Goal: Task Accomplishment & Management: Use online tool/utility

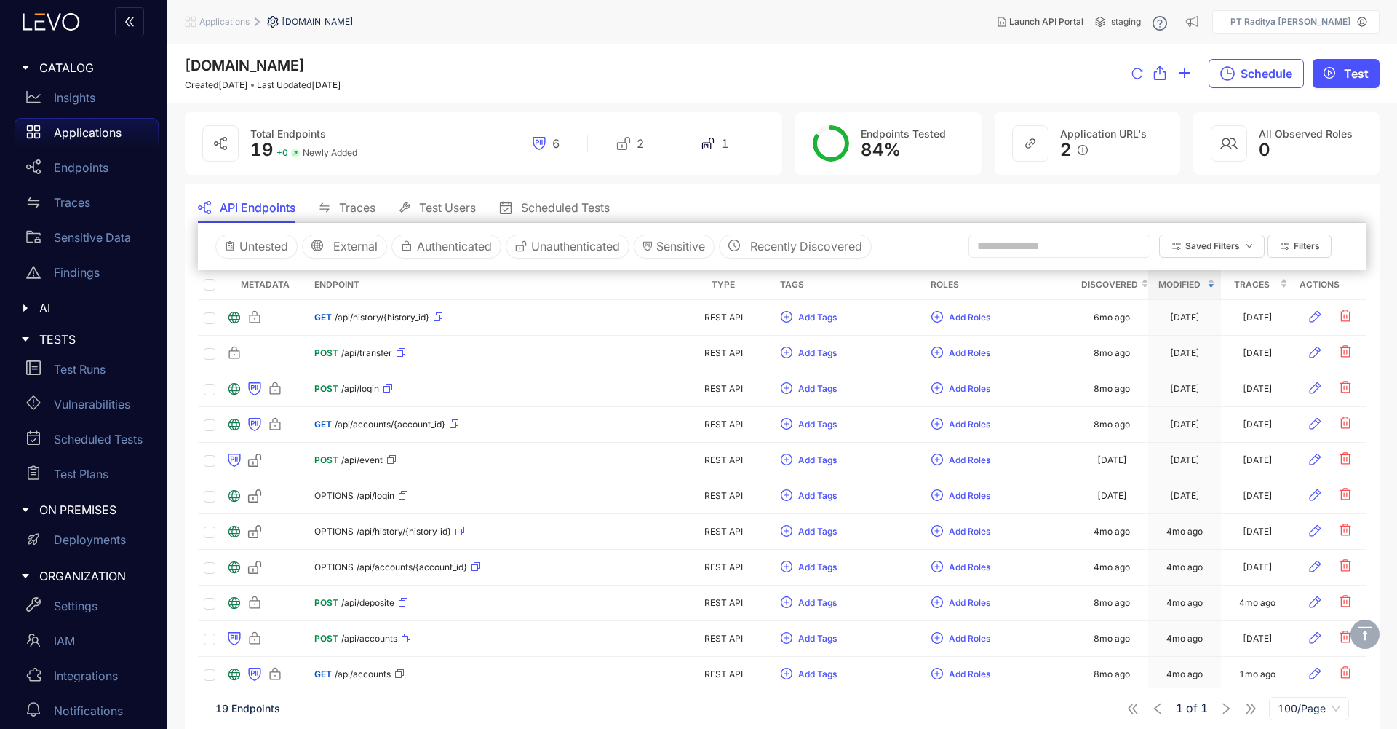
scroll to position [307, 0]
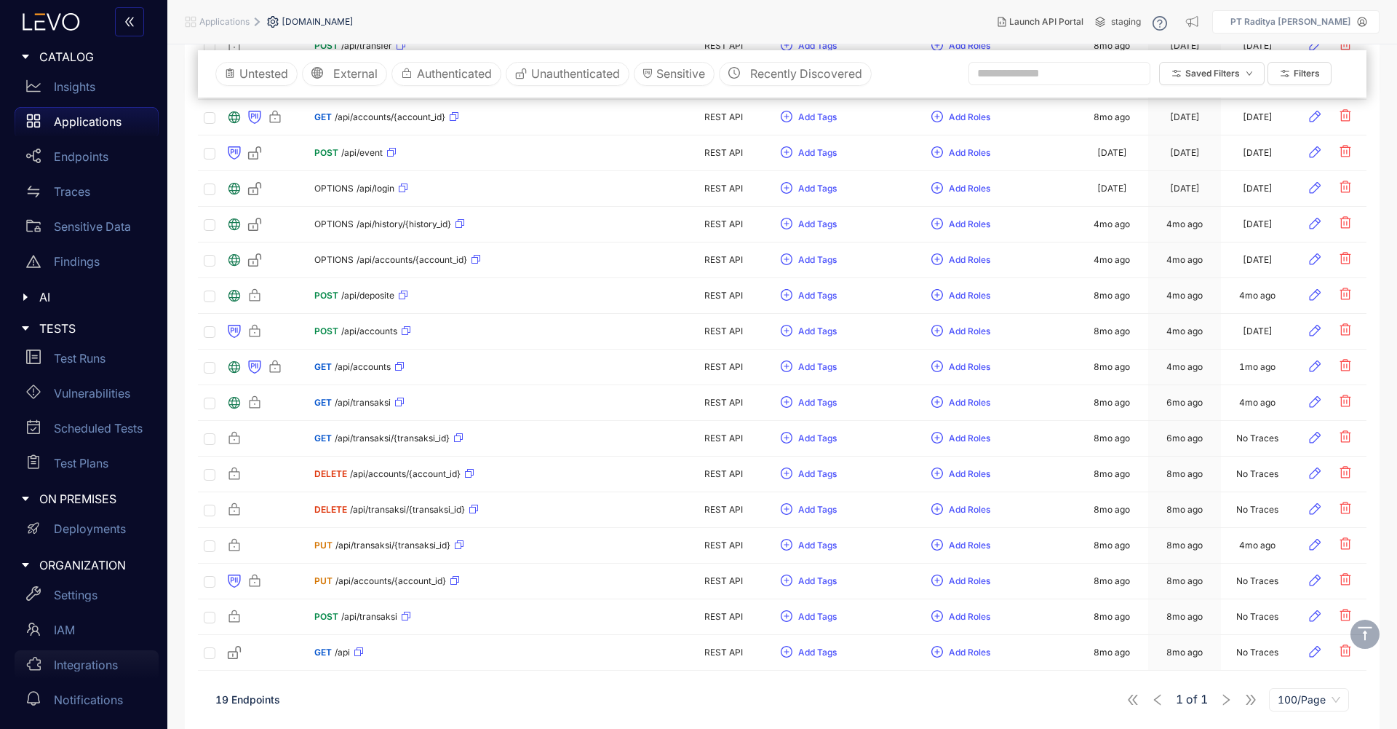
click at [83, 670] on p "Integrations" at bounding box center [86, 664] width 64 height 13
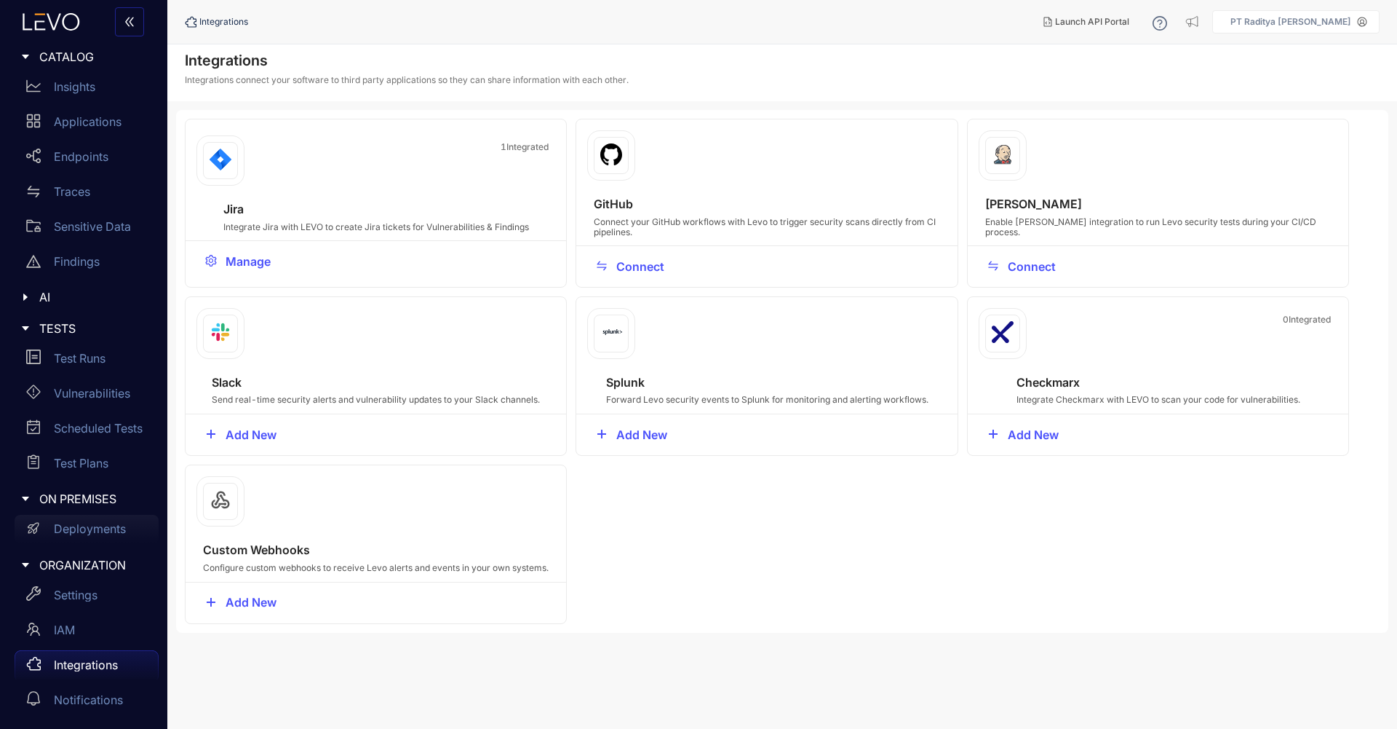
click at [112, 531] on p "Deployments" at bounding box center [90, 528] width 72 height 13
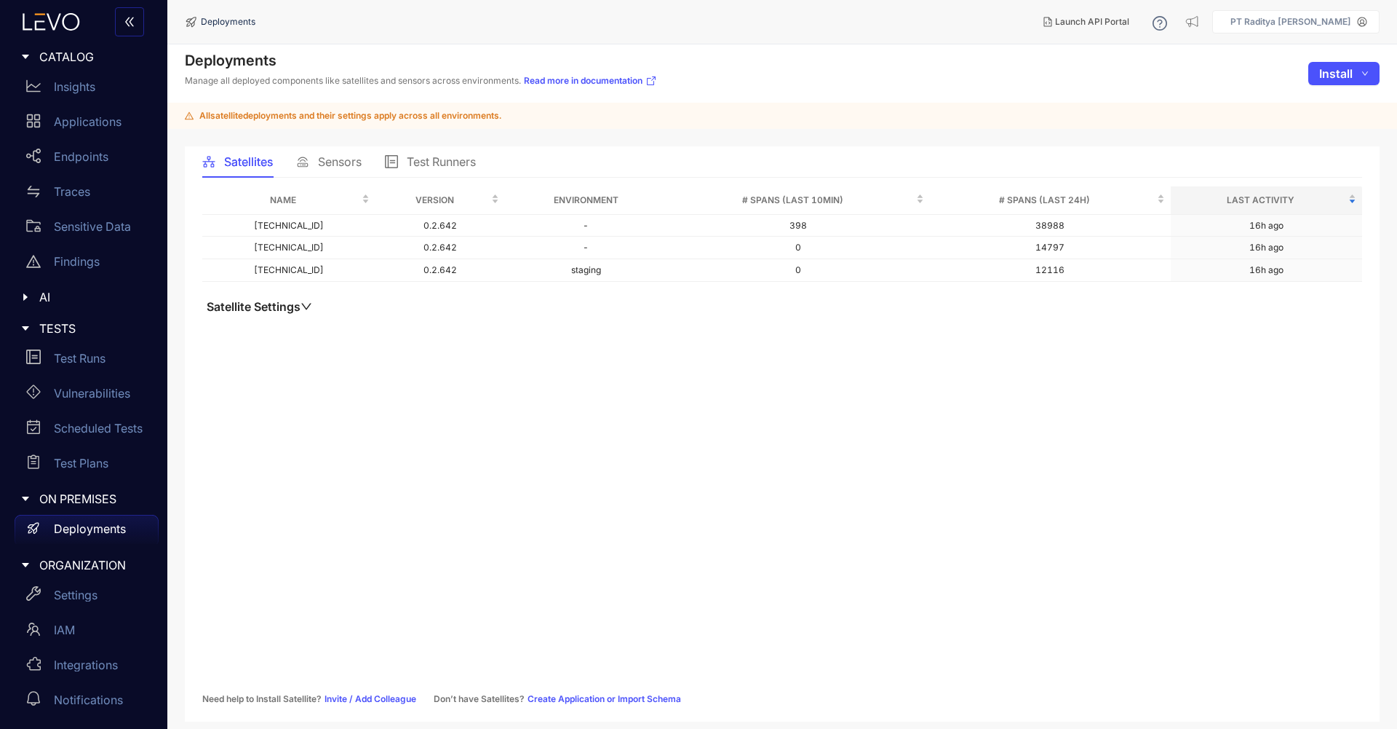
click at [347, 175] on div "Sensors" at bounding box center [329, 161] width 66 height 31
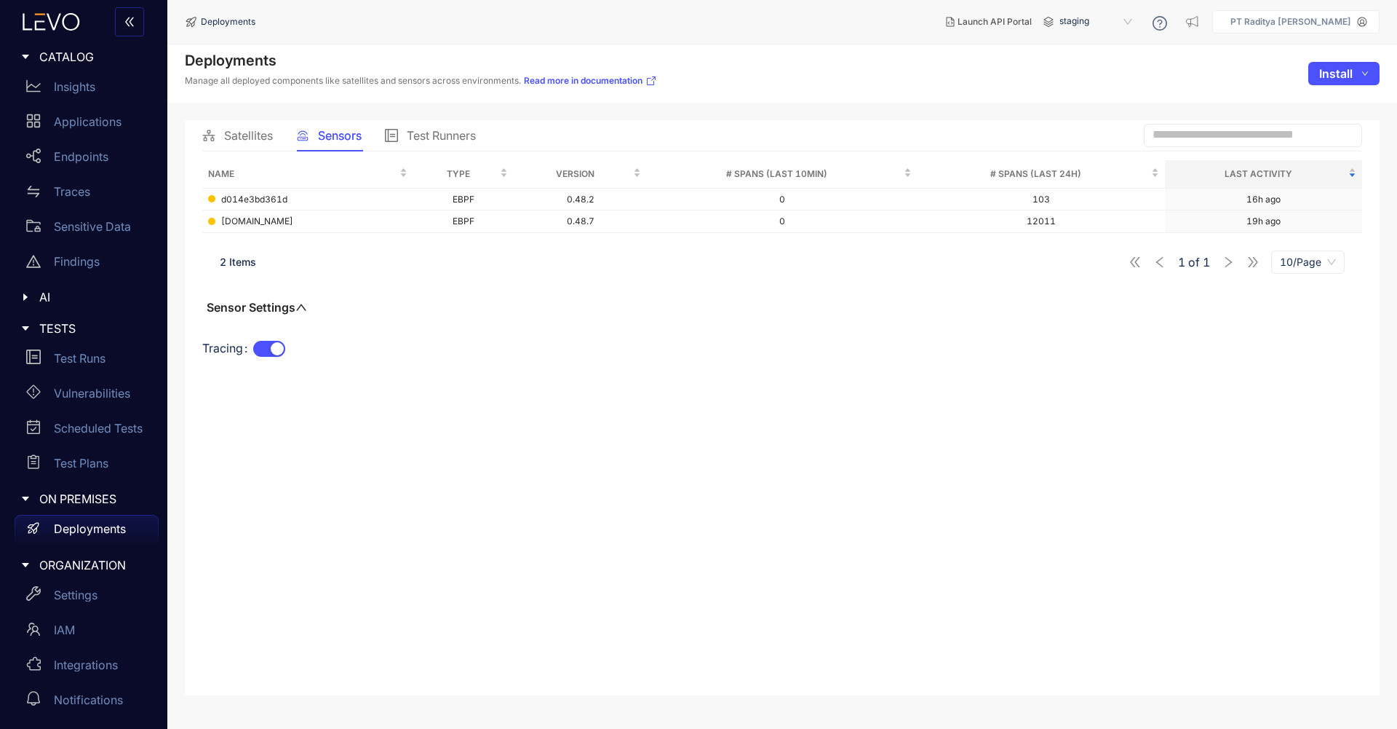
click at [268, 144] on div "Satellites" at bounding box center [237, 135] width 71 height 31
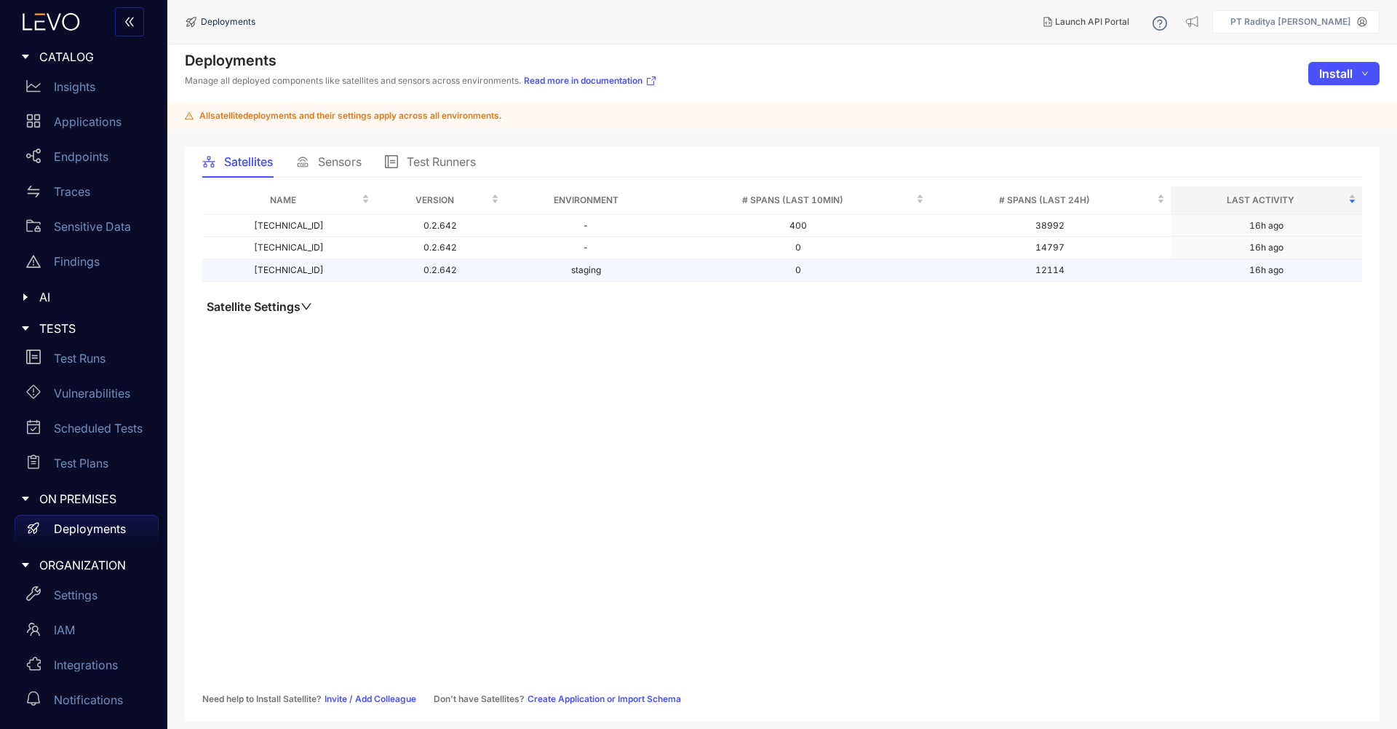
click at [267, 260] on td "[TECHNICAL_ID]" at bounding box center [288, 270] width 173 height 23
click at [1350, 77] on span "Install" at bounding box center [1336, 73] width 33 height 13
click at [1341, 107] on span "Satellite" at bounding box center [1339, 103] width 60 height 16
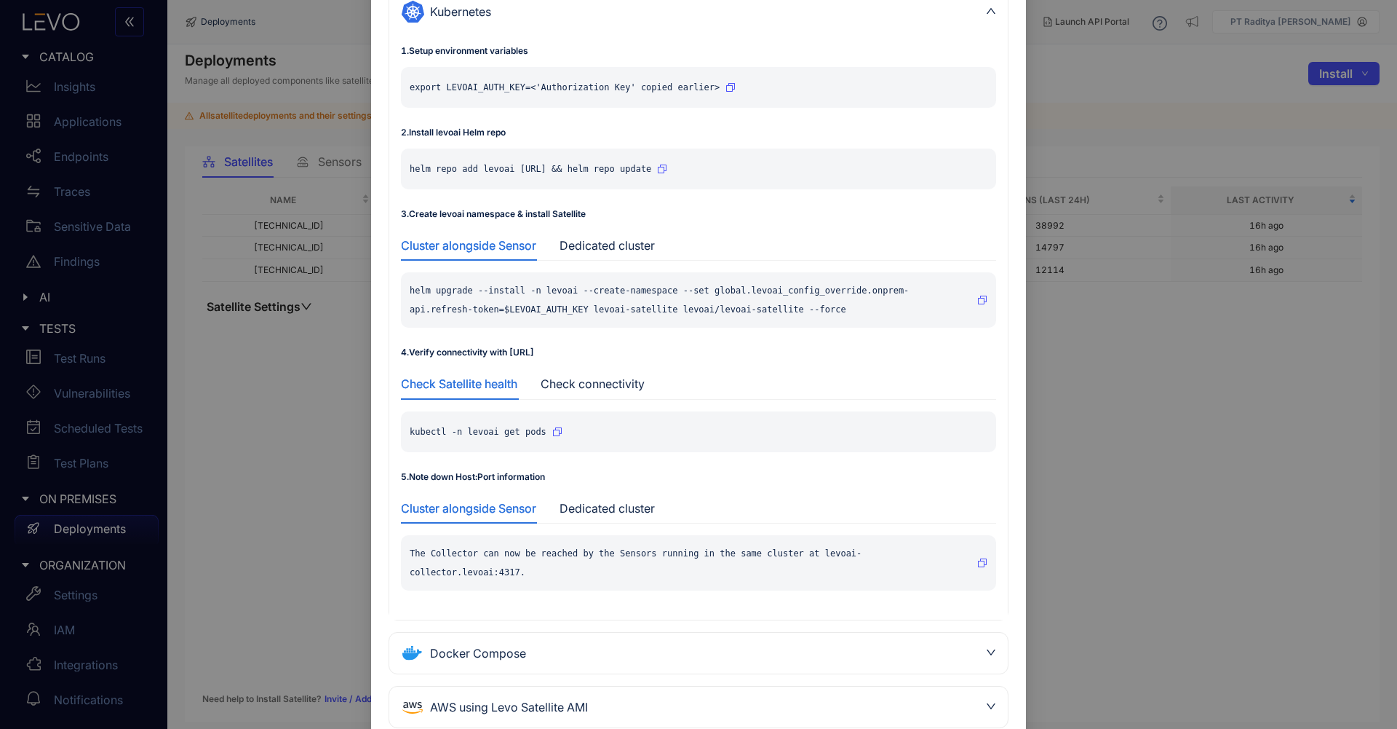
scroll to position [185, 0]
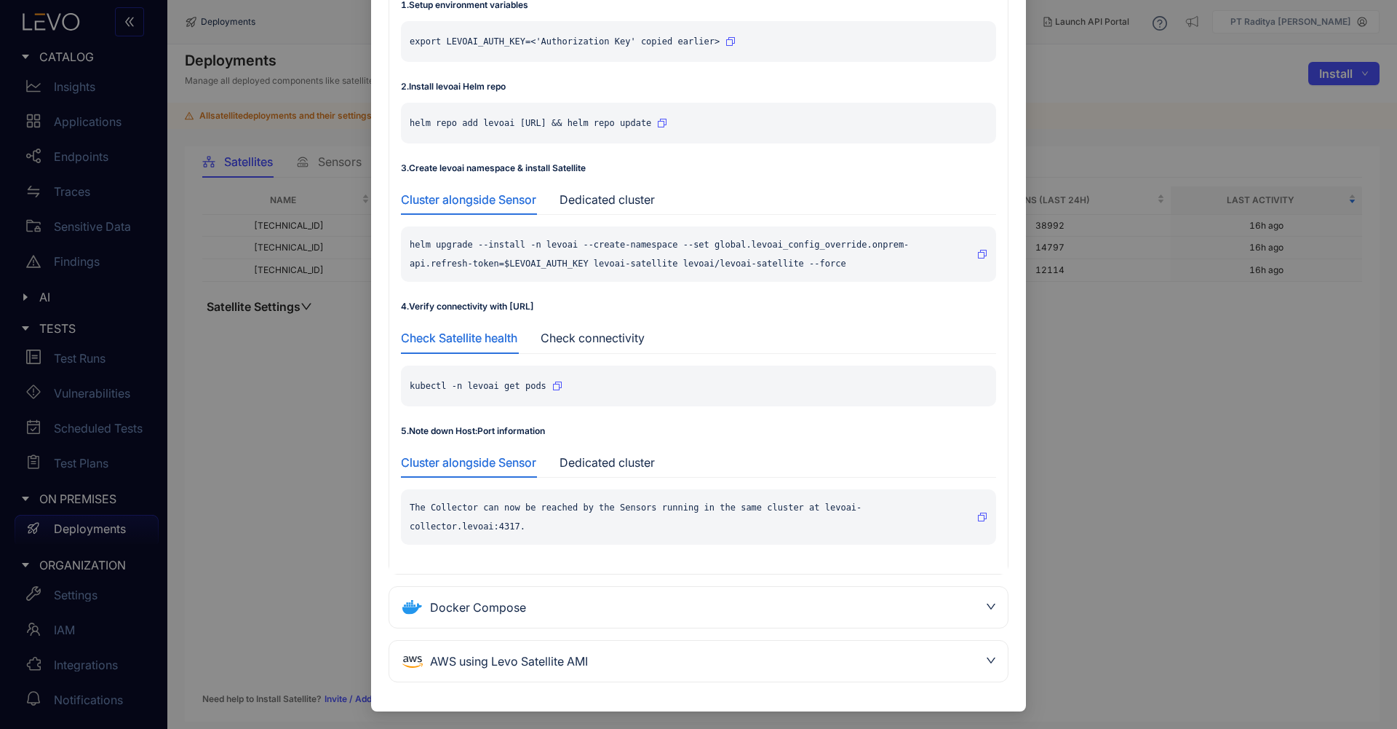
click at [310, 464] on div "Install Satellite Kubernetes 1 . Setup environment variables export LEVOAI_AUTH…" at bounding box center [698, 364] width 1397 height 729
